Goal: Task Accomplishment & Management: Use online tool/utility

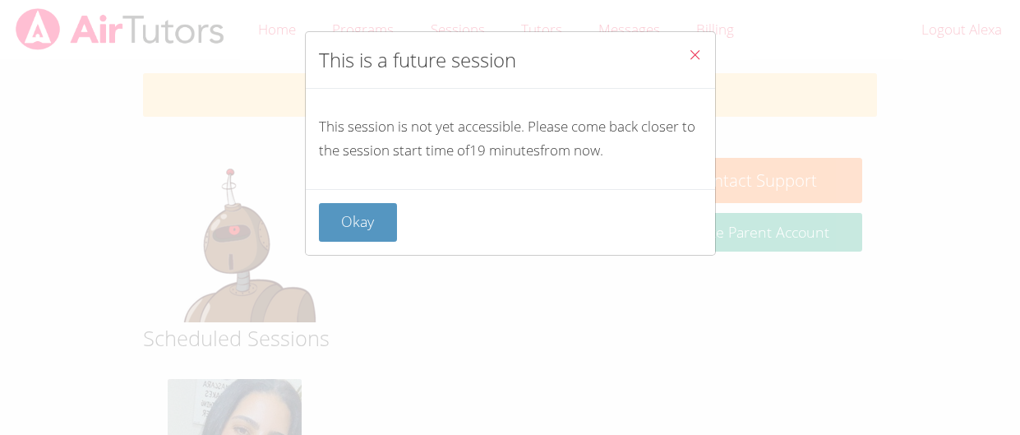
click at [696, 51] on icon "Close" at bounding box center [695, 55] width 14 height 14
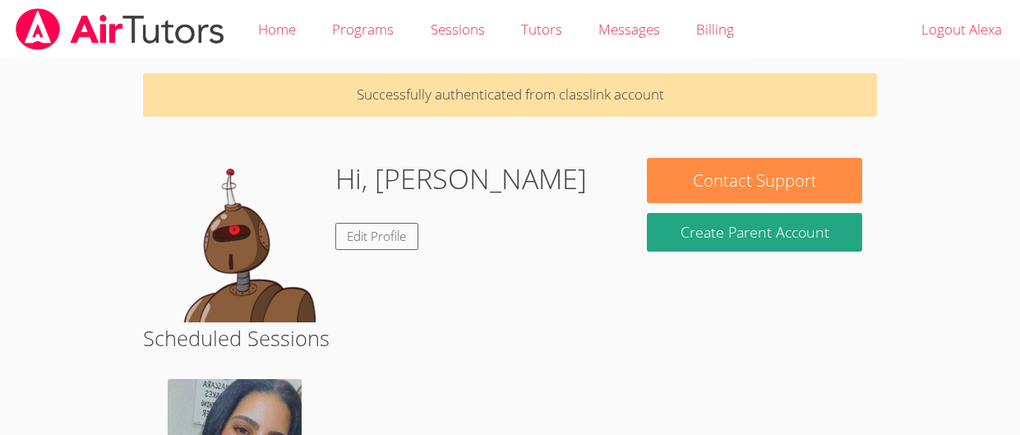
scroll to position [288, 0]
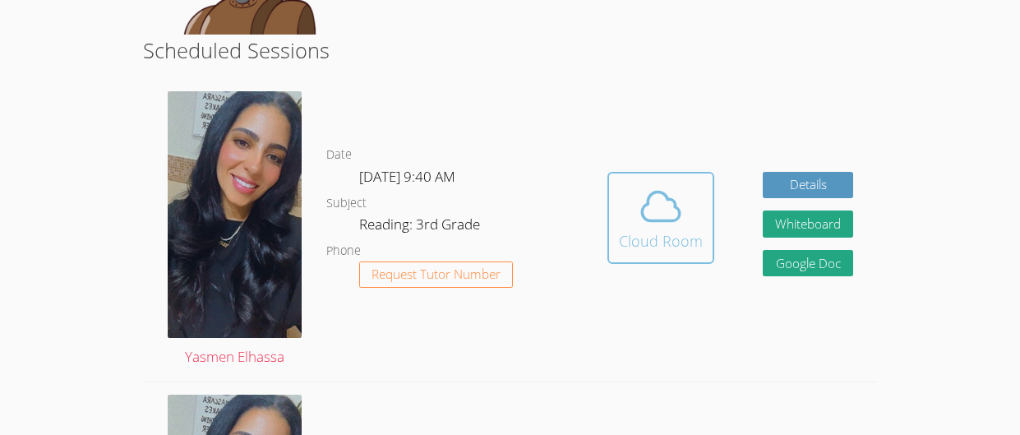
click at [630, 244] on div "Cloud Room" at bounding box center [661, 240] width 84 height 23
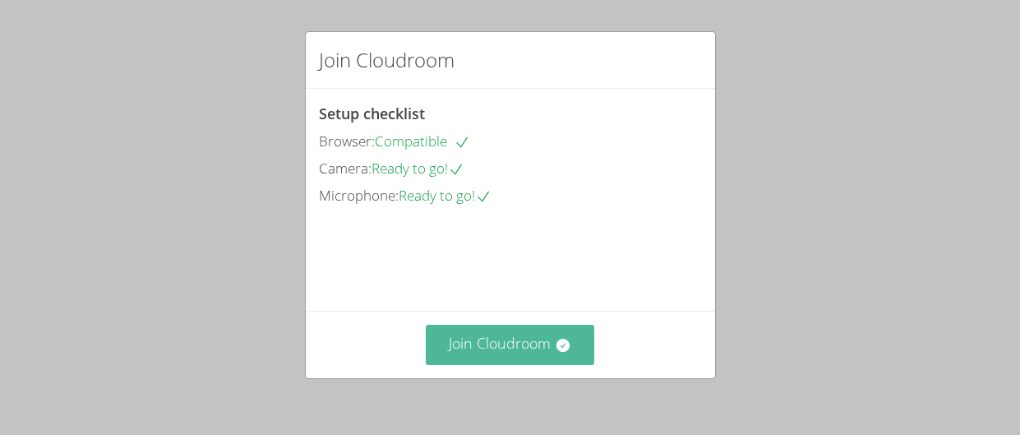
click at [532, 340] on button "Join Cloudroom" at bounding box center [510, 345] width 168 height 40
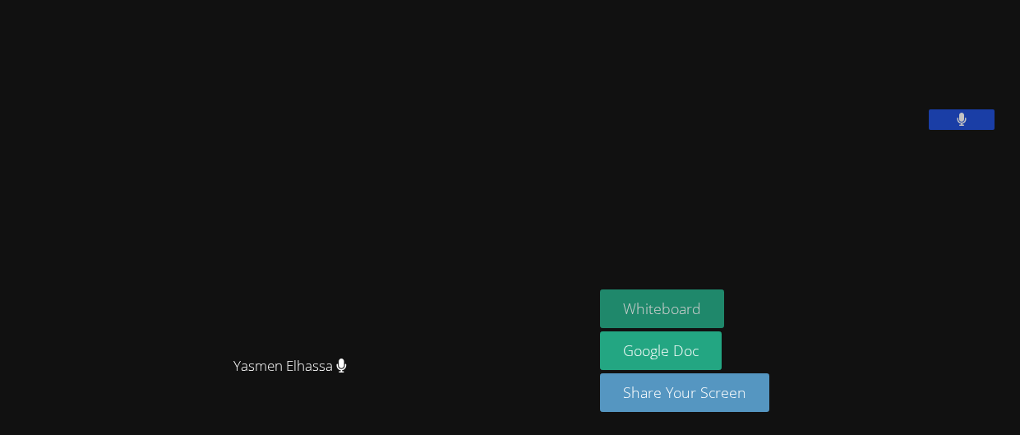
click at [672, 312] on button "Whiteboard" at bounding box center [662, 308] width 124 height 39
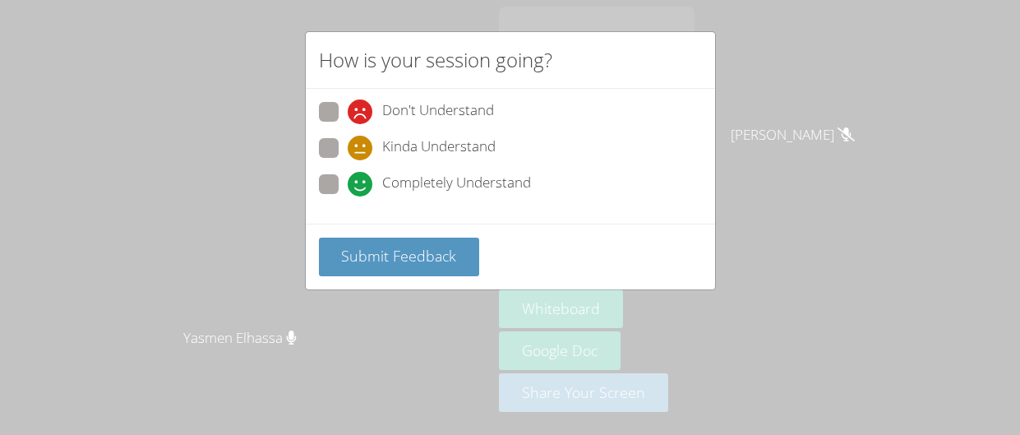
click at [379, 185] on div "Completely Understand" at bounding box center [439, 184] width 183 height 25
click at [362, 185] on input "Completely Understand" at bounding box center [355, 181] width 14 height 14
radio input "true"
click at [348, 185] on icon at bounding box center [360, 184] width 25 height 25
click at [348, 185] on input "Completely Understand" at bounding box center [355, 181] width 14 height 14
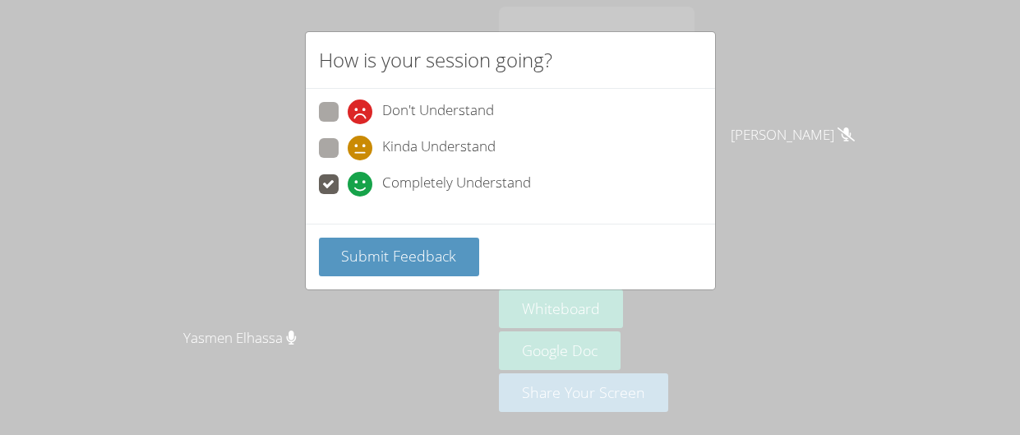
click at [348, 196] on span at bounding box center [348, 196] width 0 height 0
click at [348, 175] on input "Completely Understand" at bounding box center [355, 181] width 14 height 14
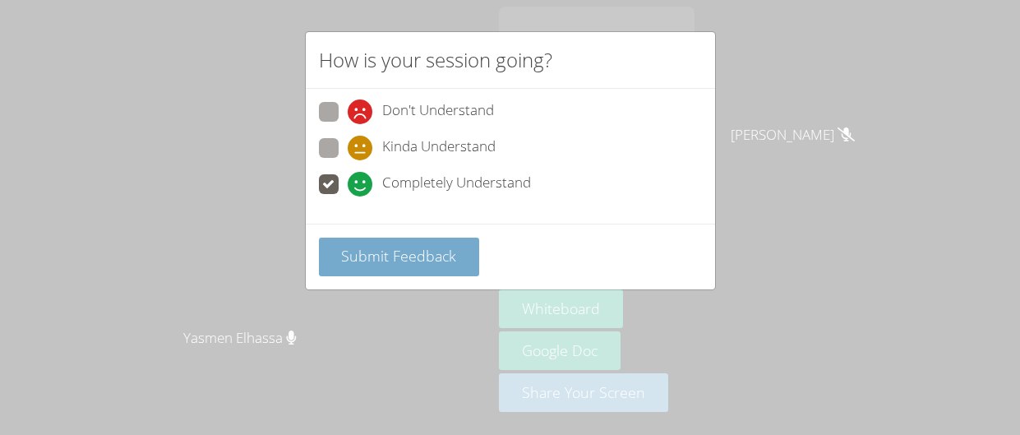
click at [402, 263] on span "Submit Feedback" at bounding box center [398, 256] width 115 height 20
